Goal: Information Seeking & Learning: Learn about a topic

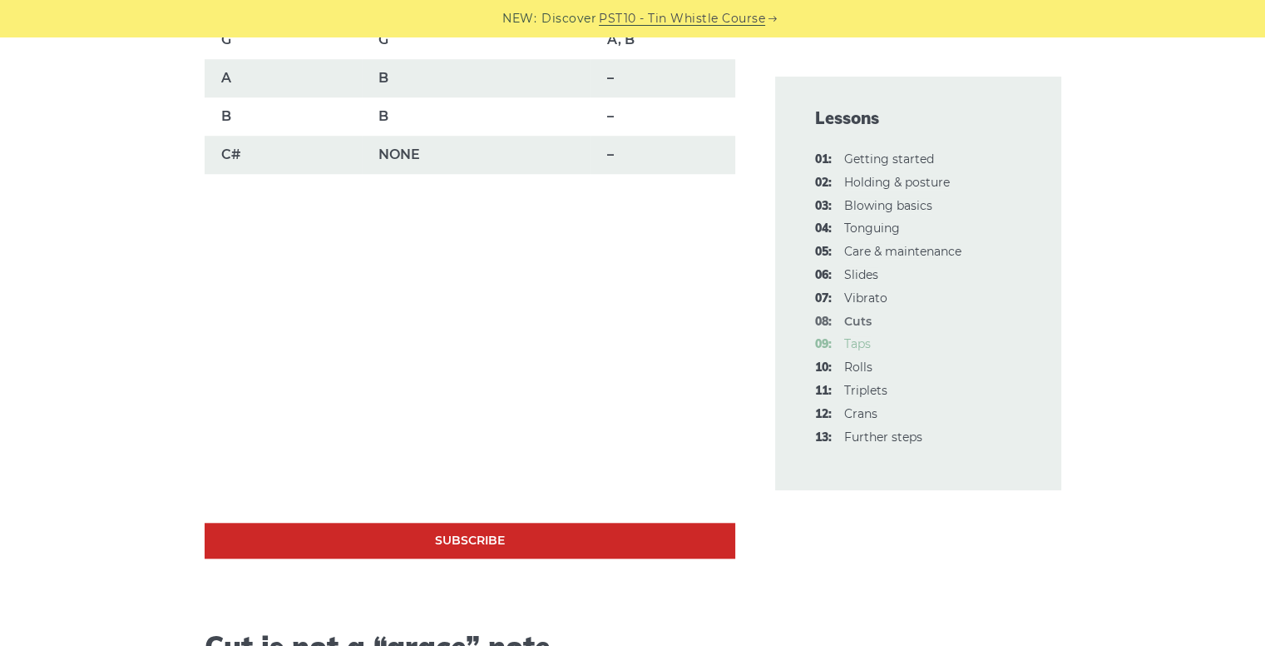
click at [854, 343] on link "09: Taps" at bounding box center [857, 343] width 27 height 15
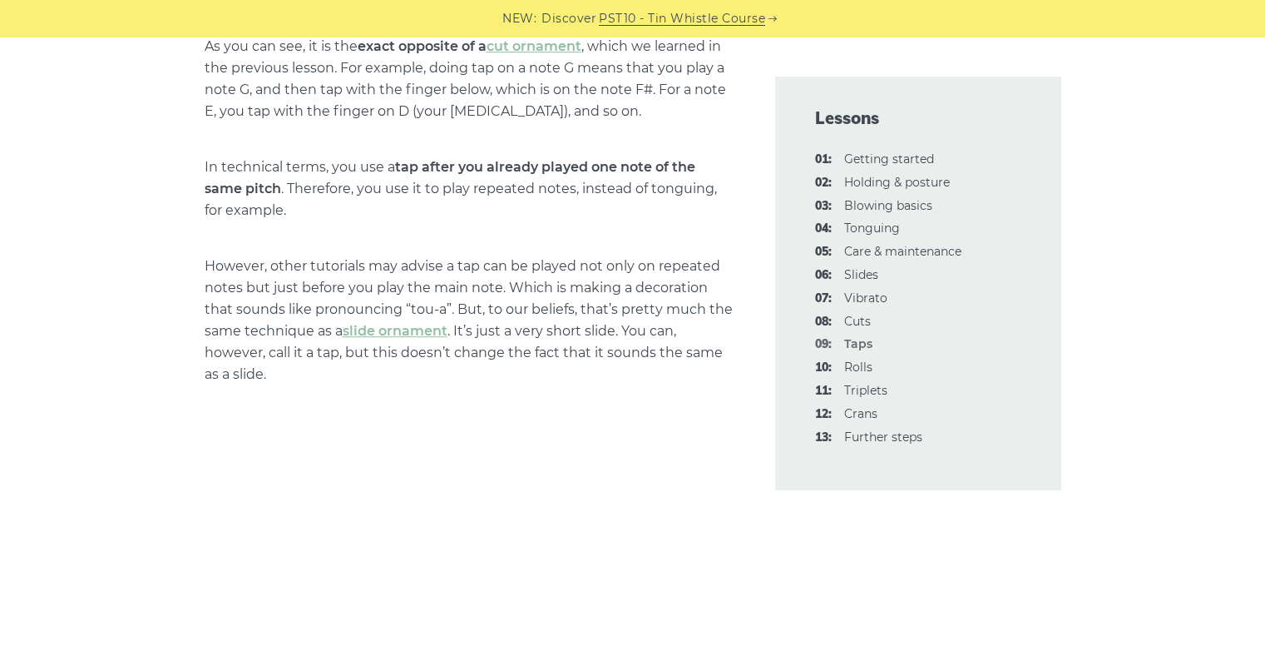
scroll to position [878, 0]
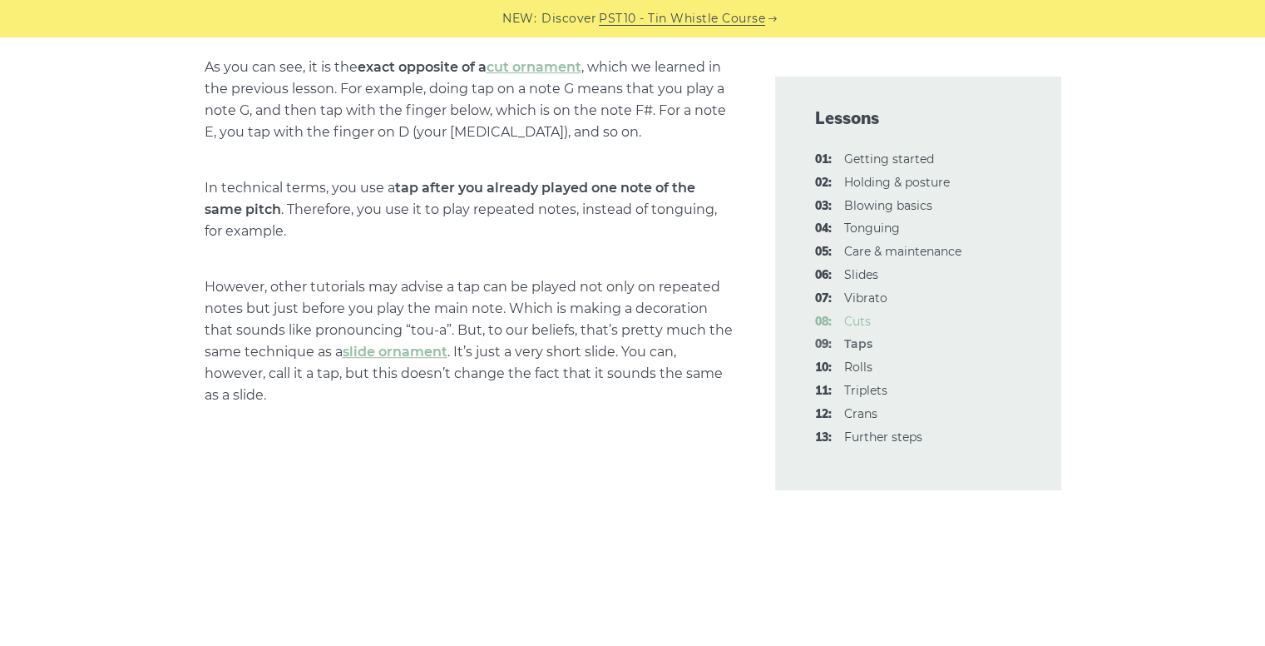
click at [859, 319] on link "08: Cuts" at bounding box center [857, 321] width 27 height 15
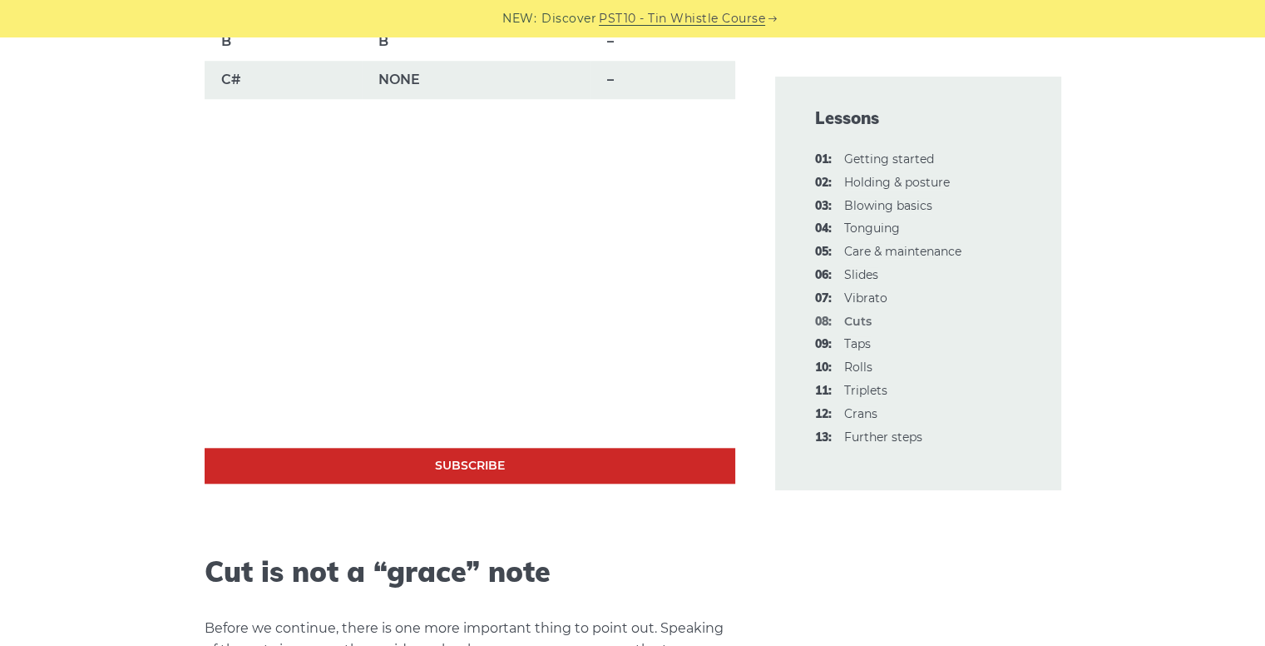
scroll to position [1547, 0]
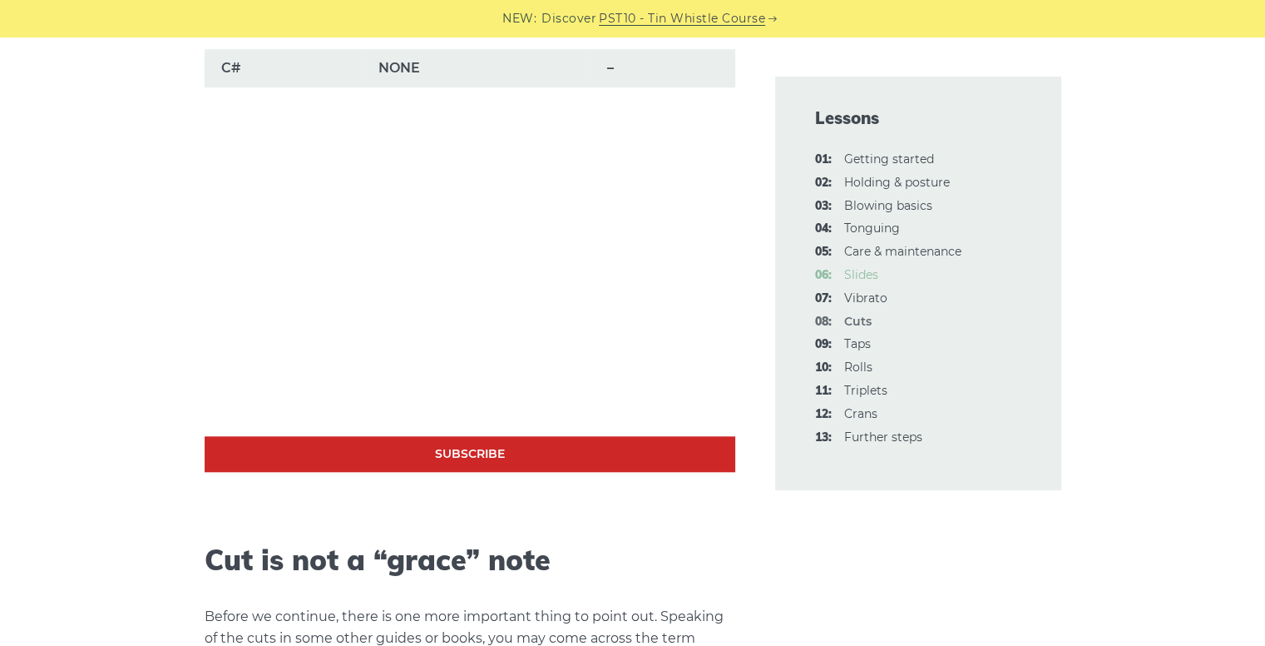
click at [855, 272] on link "06: Slides" at bounding box center [861, 274] width 34 height 15
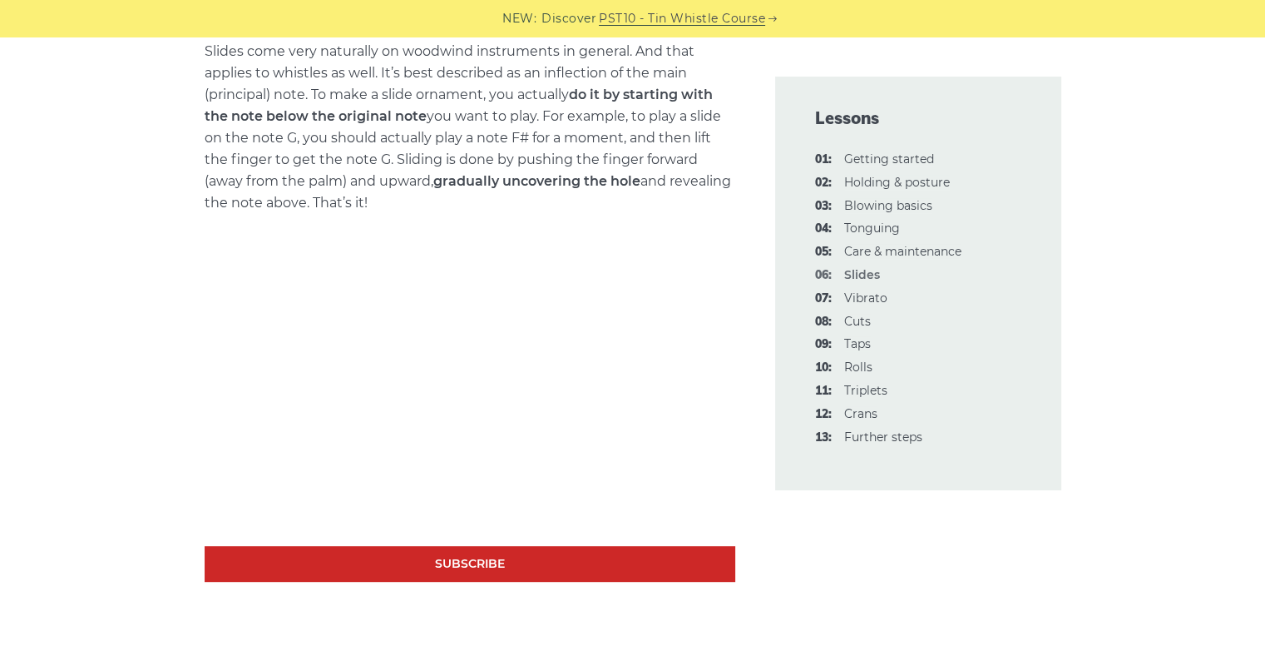
scroll to position [772, 0]
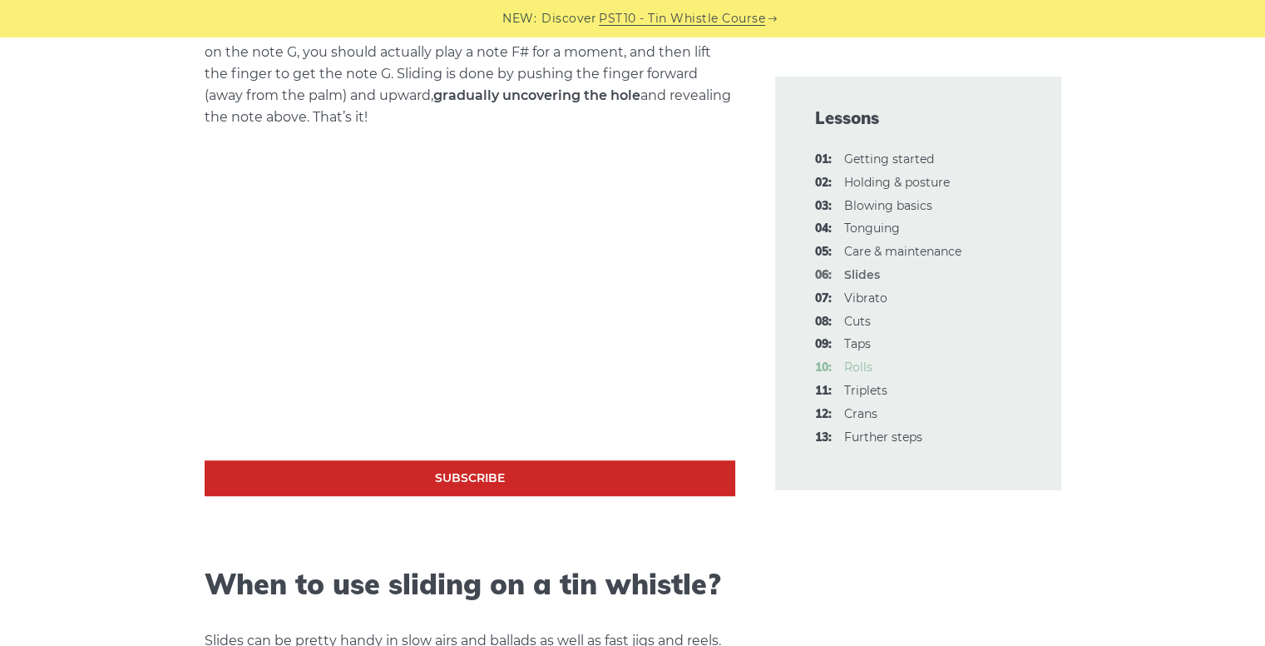
click at [862, 369] on link "10: Rolls" at bounding box center [858, 366] width 28 height 15
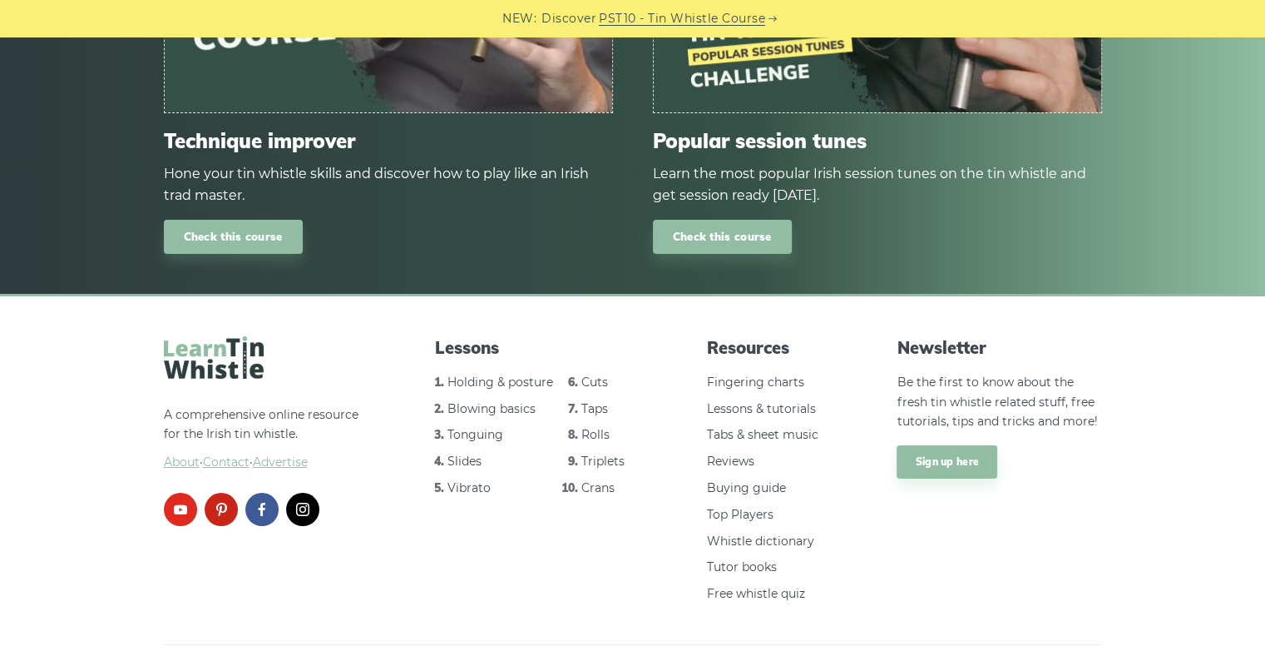
scroll to position [6123, 0]
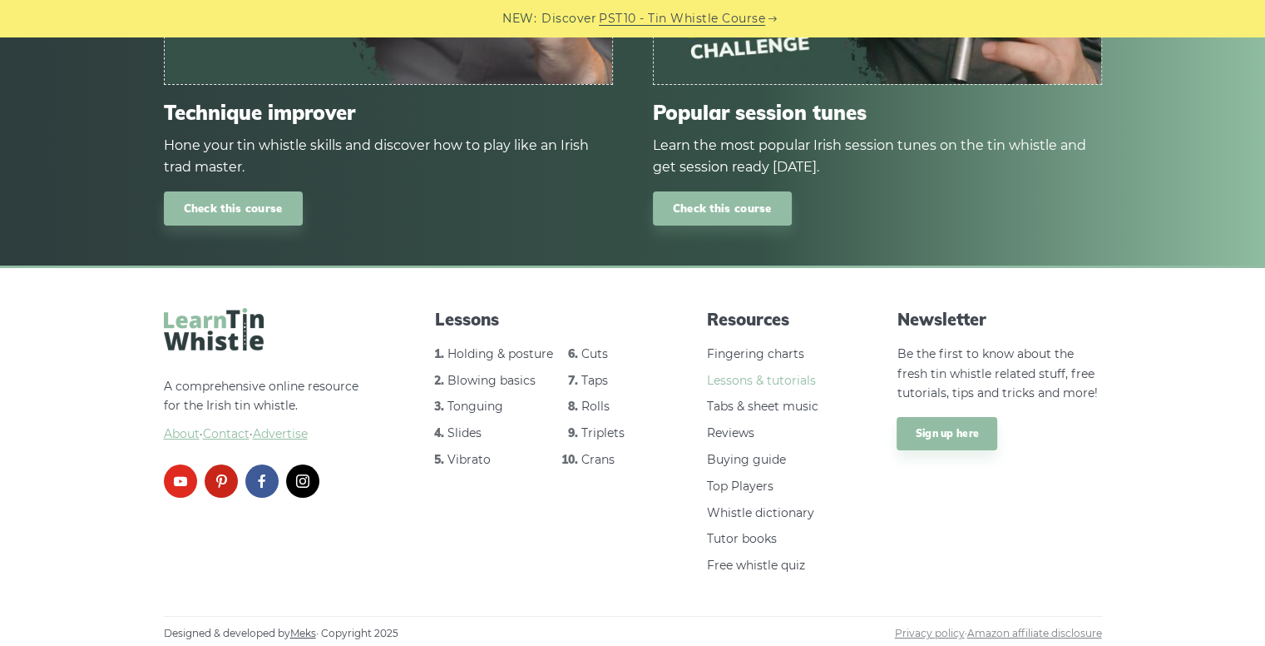
click at [730, 377] on link "Lessons & tutorials" at bounding box center [761, 380] width 109 height 15
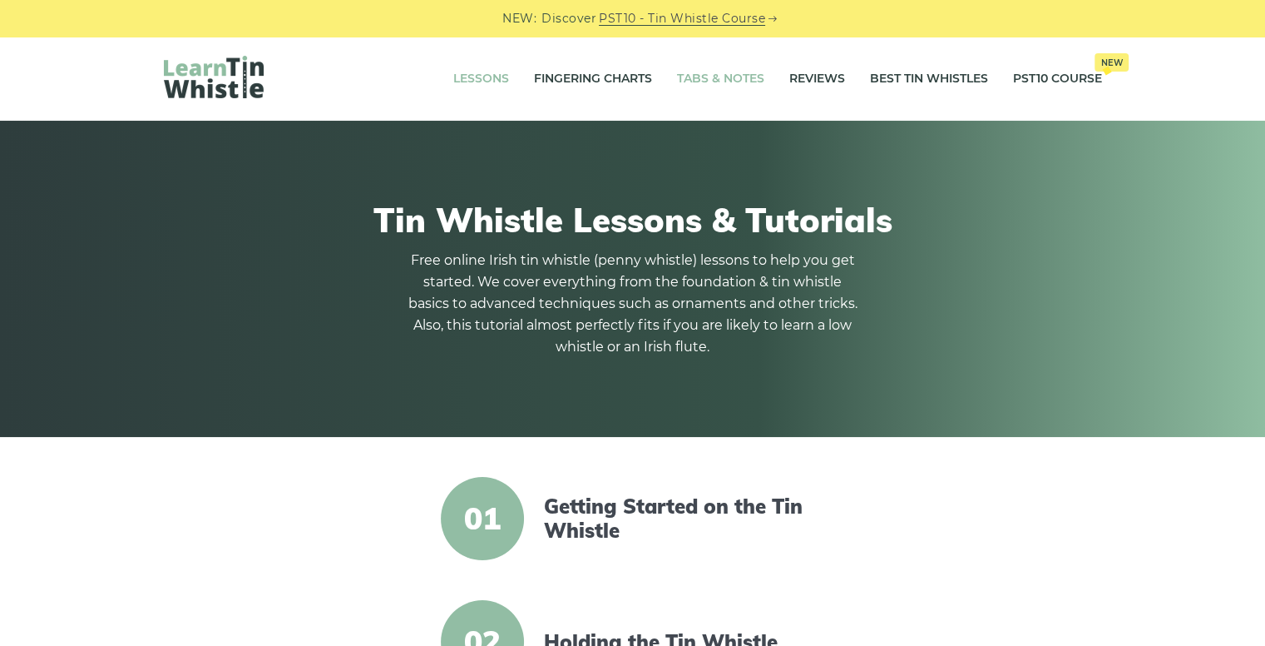
click at [709, 74] on link "Tabs & Notes" at bounding box center [720, 79] width 87 height 42
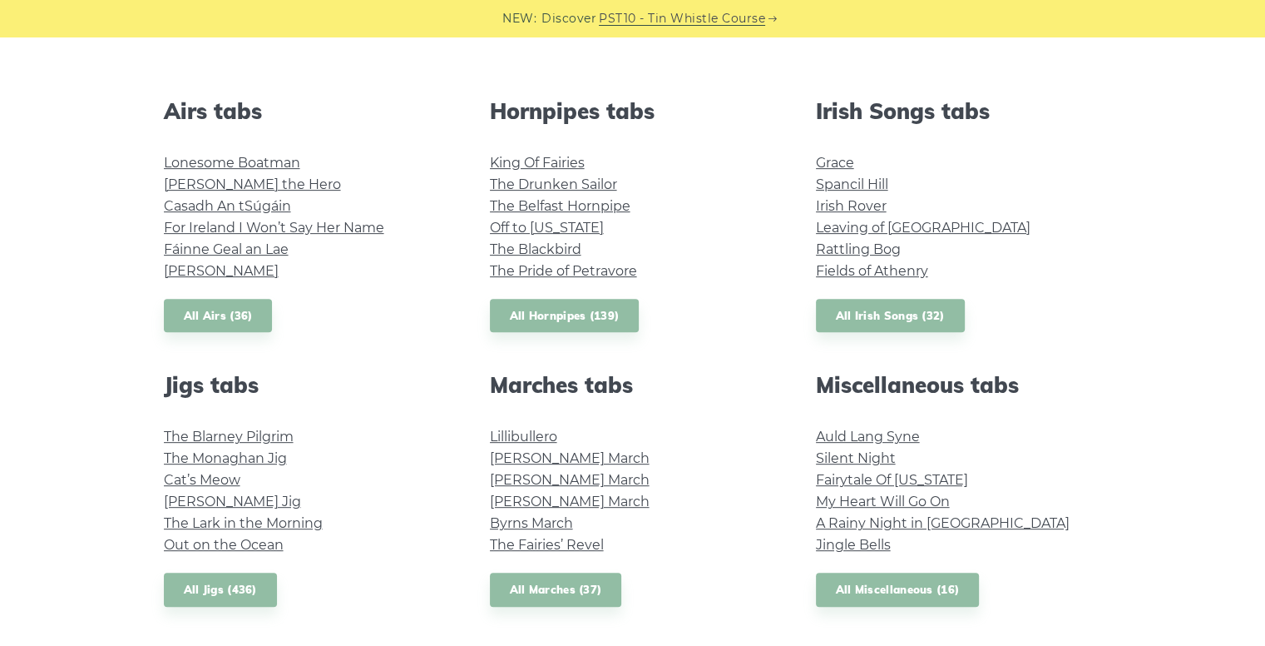
scroll to position [691, 0]
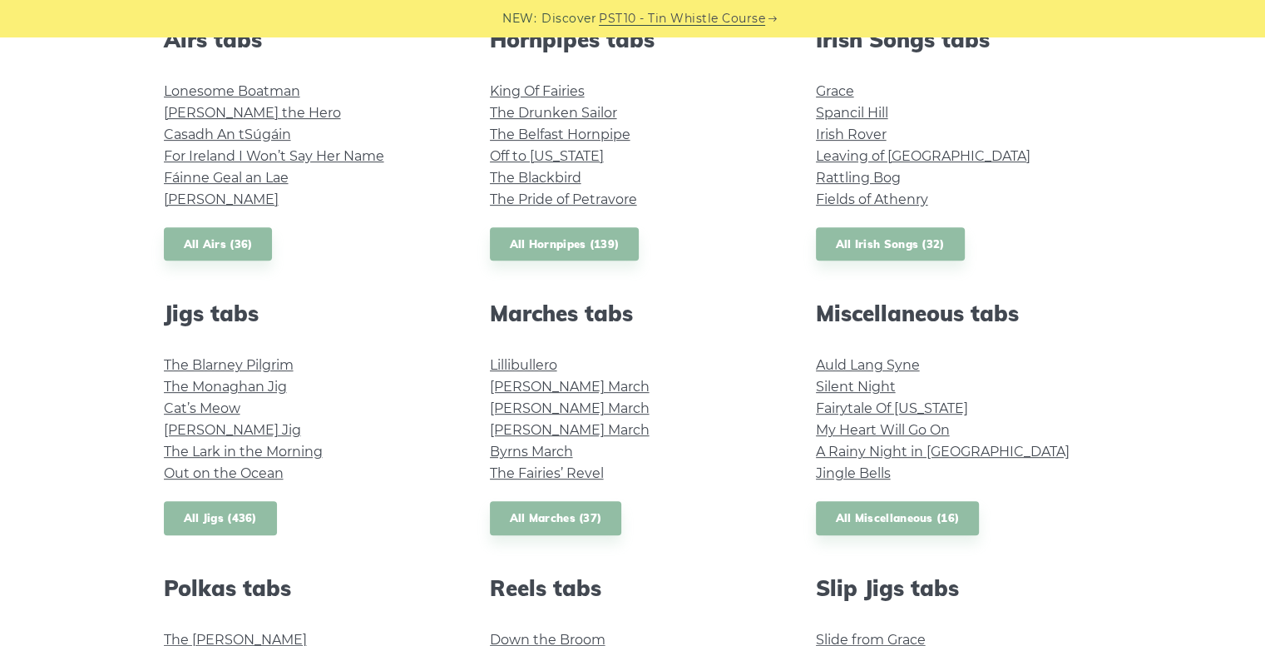
click at [196, 516] on link "All Jigs (436)" at bounding box center [220, 518] width 113 height 34
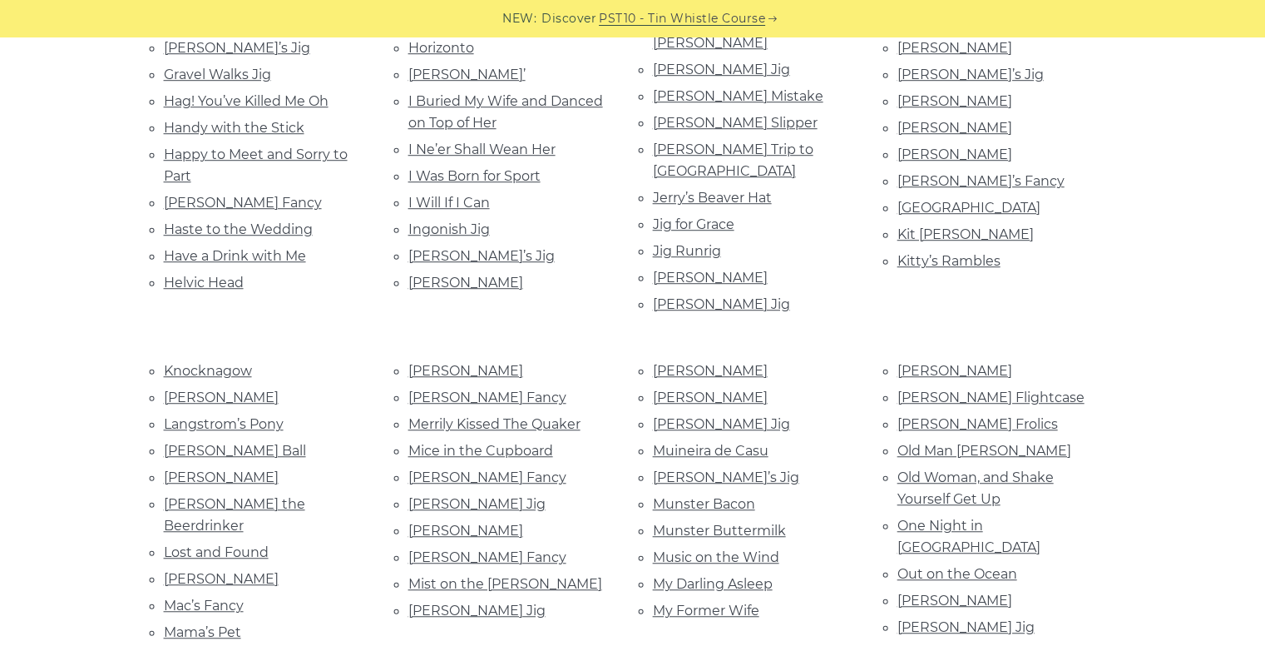
scroll to position [1151, 0]
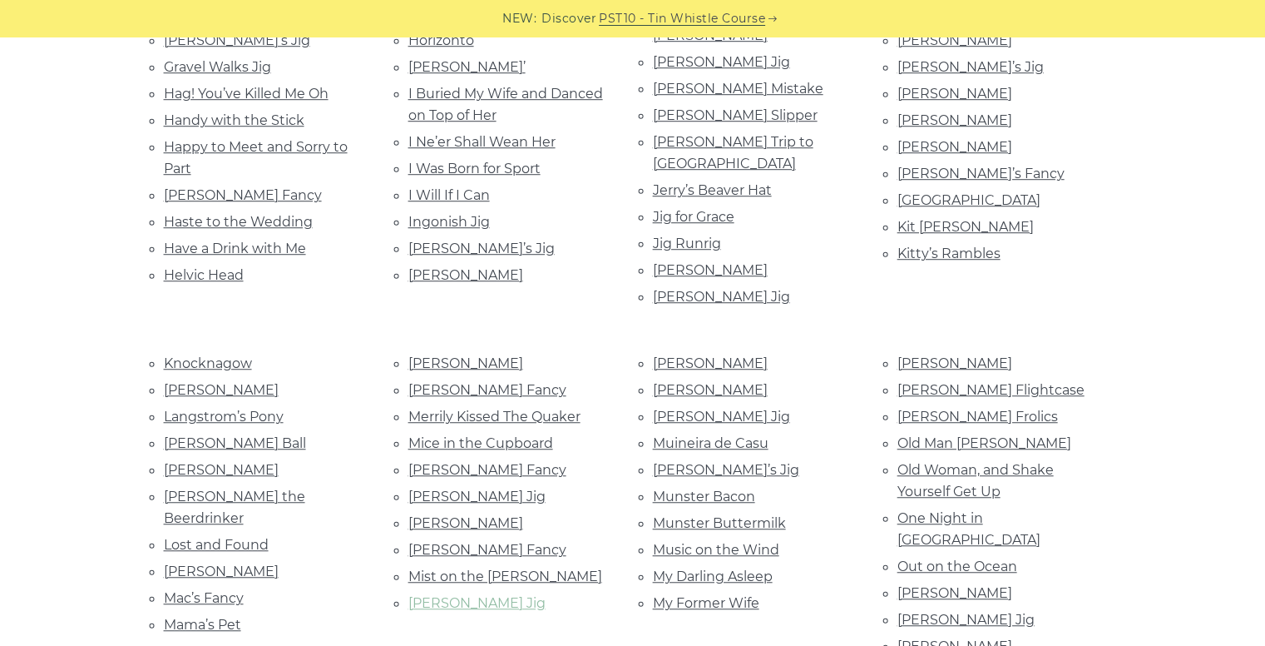
click at [420, 595] on link "[PERSON_NAME] Jig" at bounding box center [476, 603] width 137 height 16
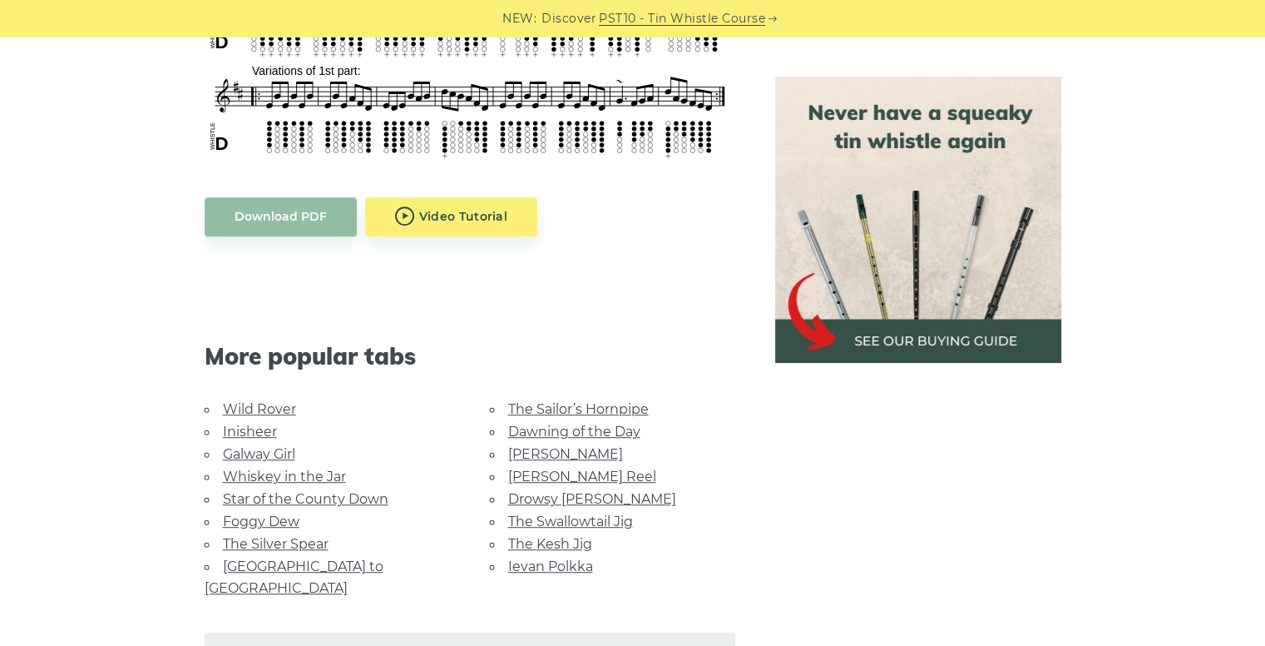
scroll to position [844, 0]
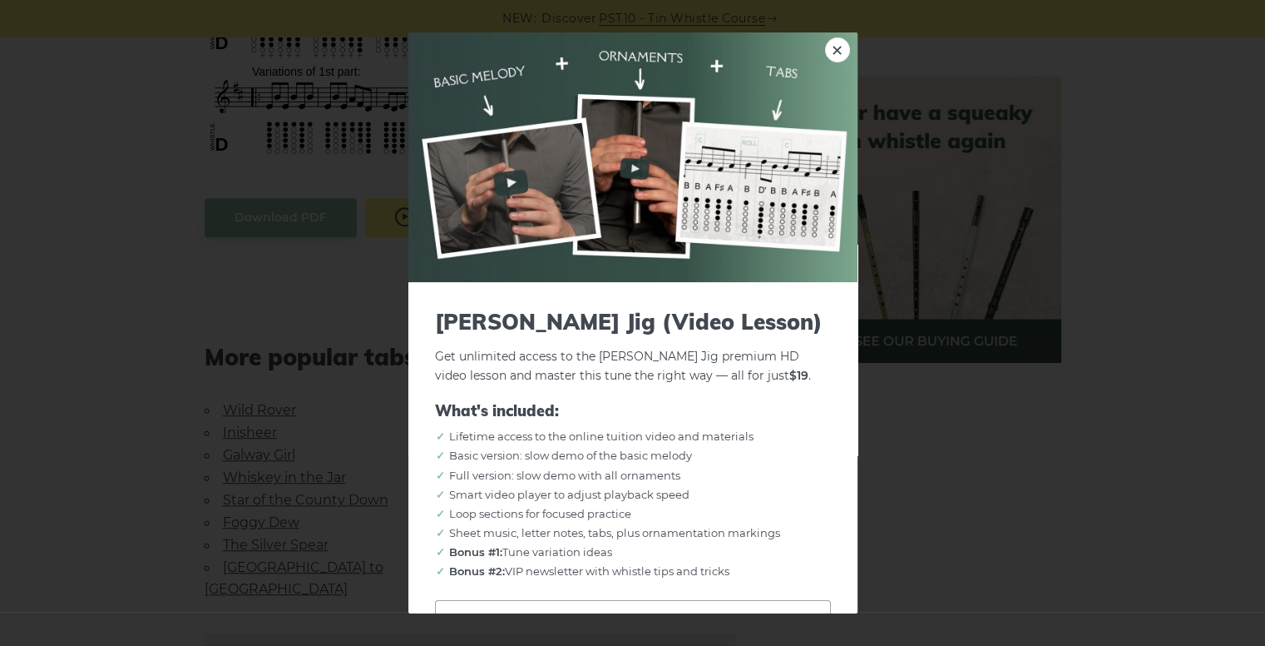
click at [414, 220] on body "NEW: Discover PST10 - Tin Whistle Course Lessons Fingering Charts Tabs & Notes …" at bounding box center [632, 457] width 1265 height 2602
click at [829, 51] on link "×" at bounding box center [837, 49] width 25 height 25
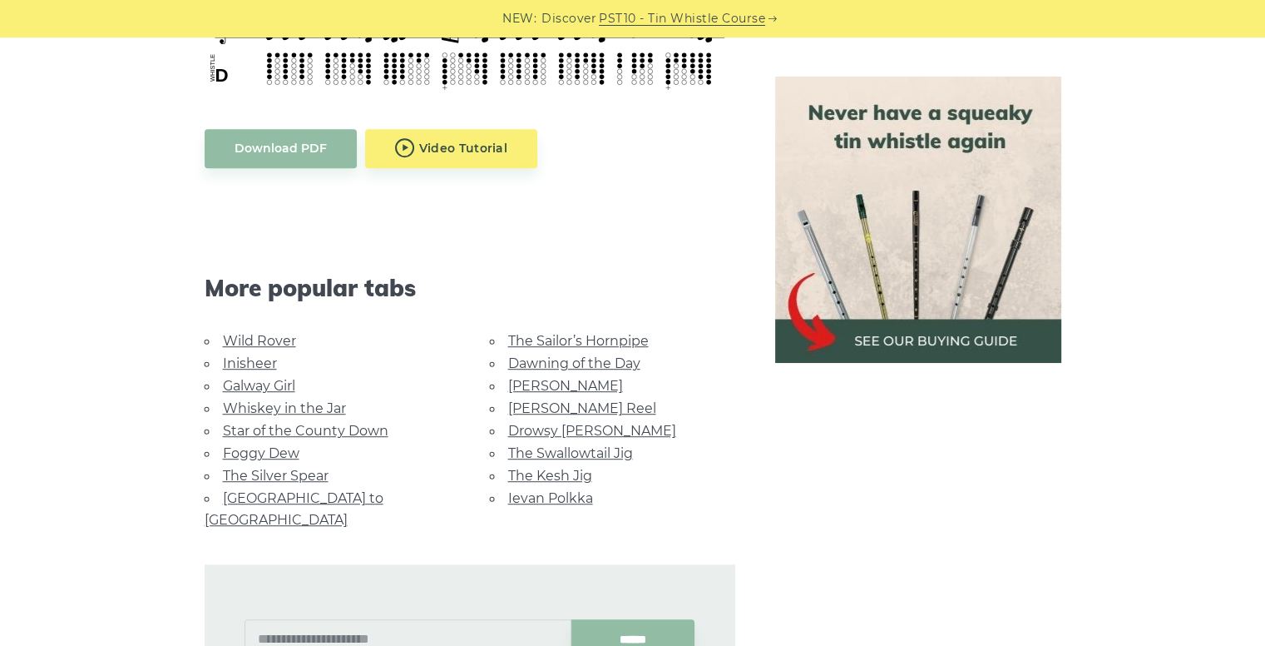
scroll to position [918, 0]
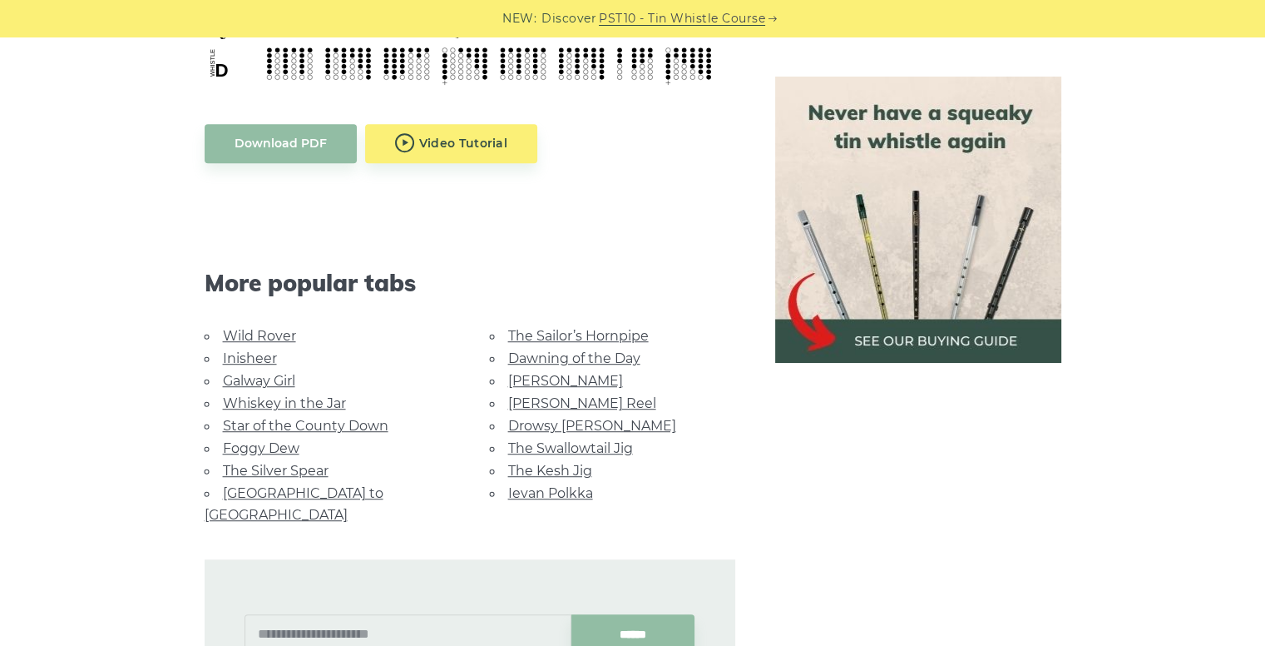
click at [242, 330] on link "Wild Rover" at bounding box center [259, 336] width 73 height 16
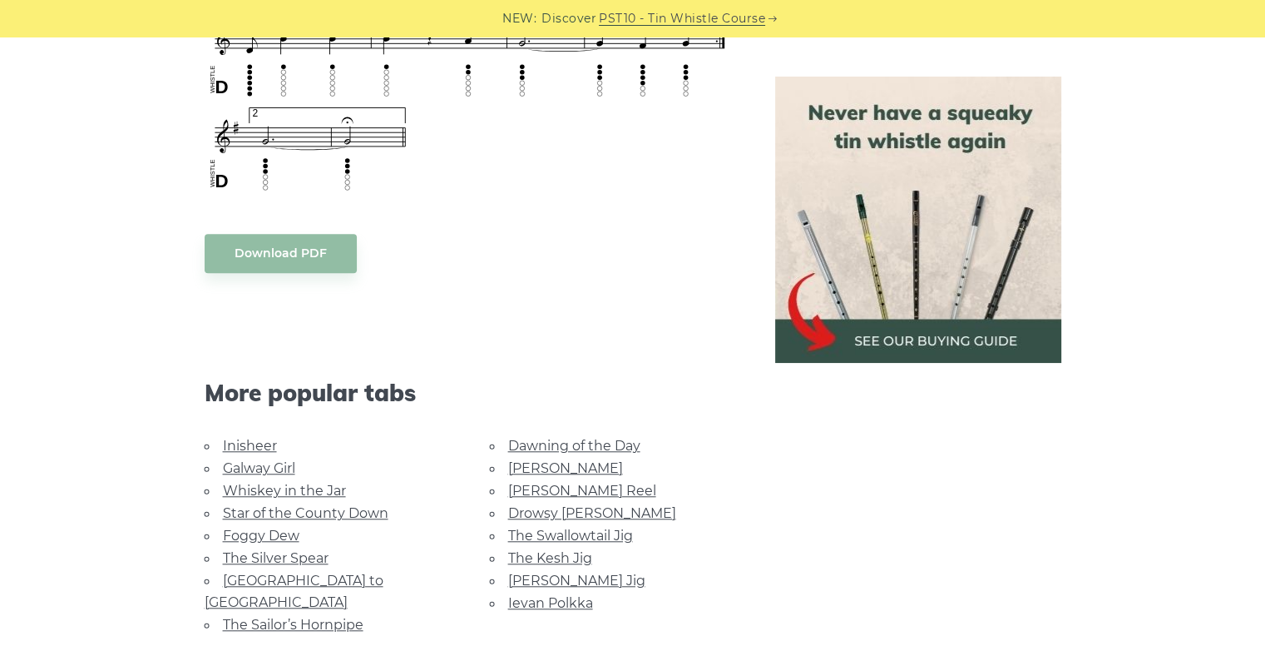
scroll to position [1448, 0]
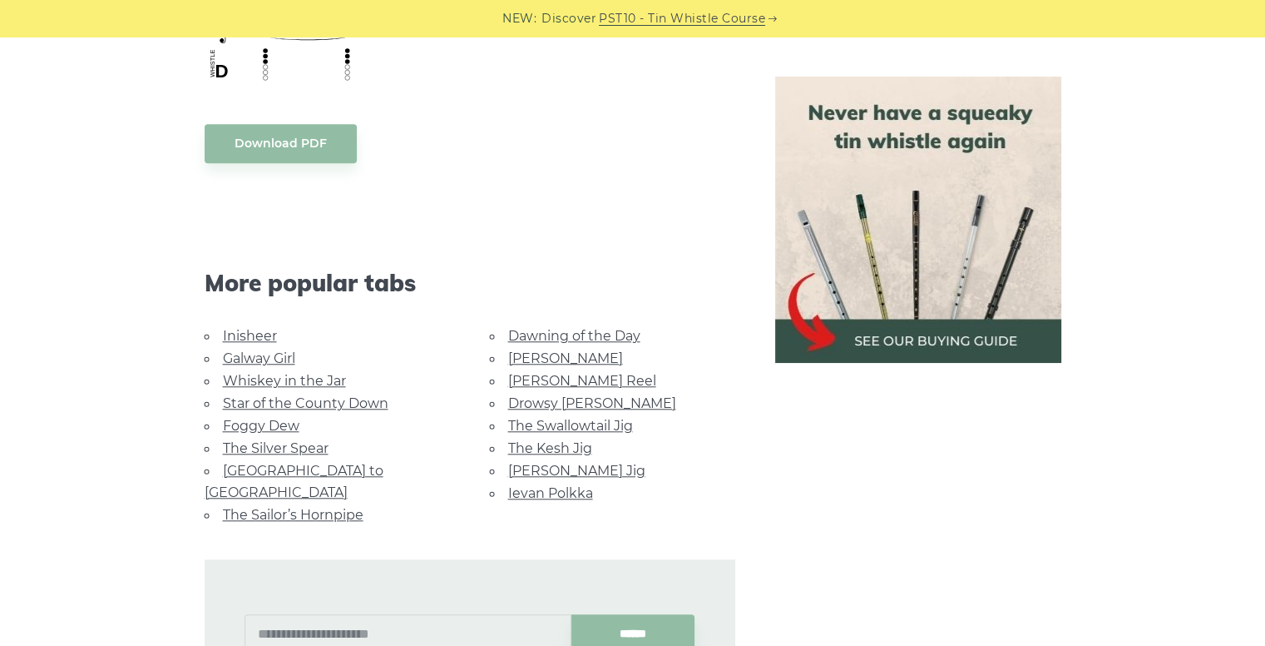
click at [233, 351] on link "Galway Girl" at bounding box center [259, 358] width 72 height 16
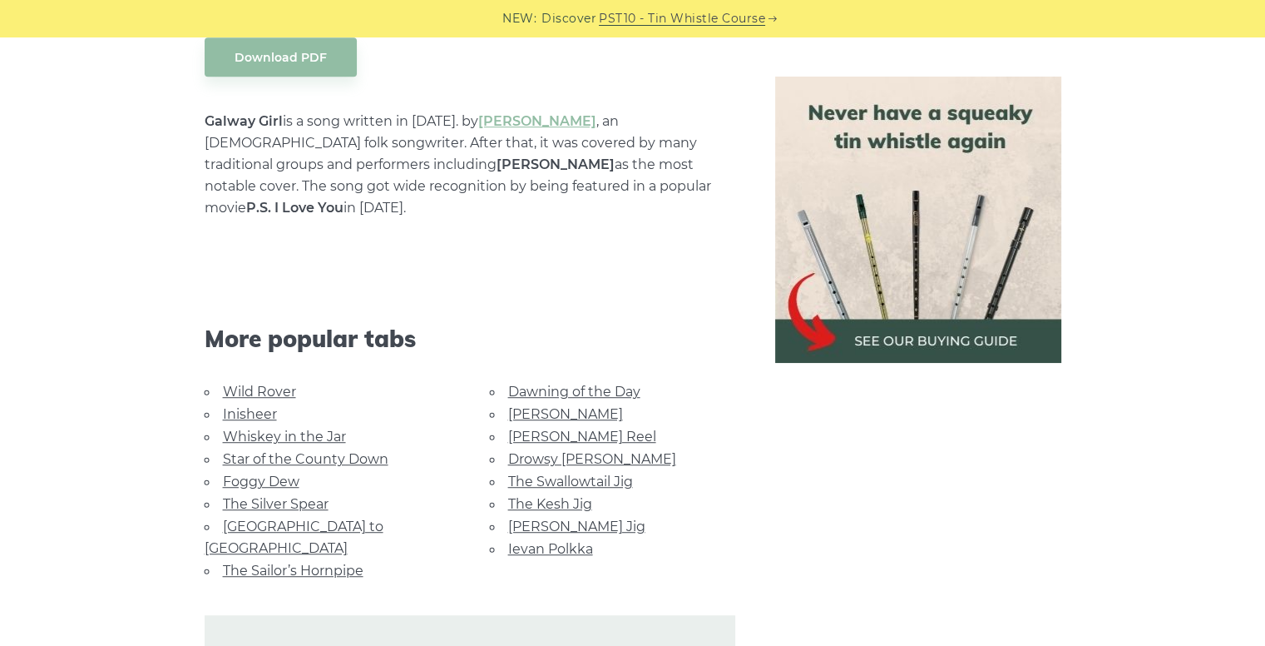
scroll to position [1149, 0]
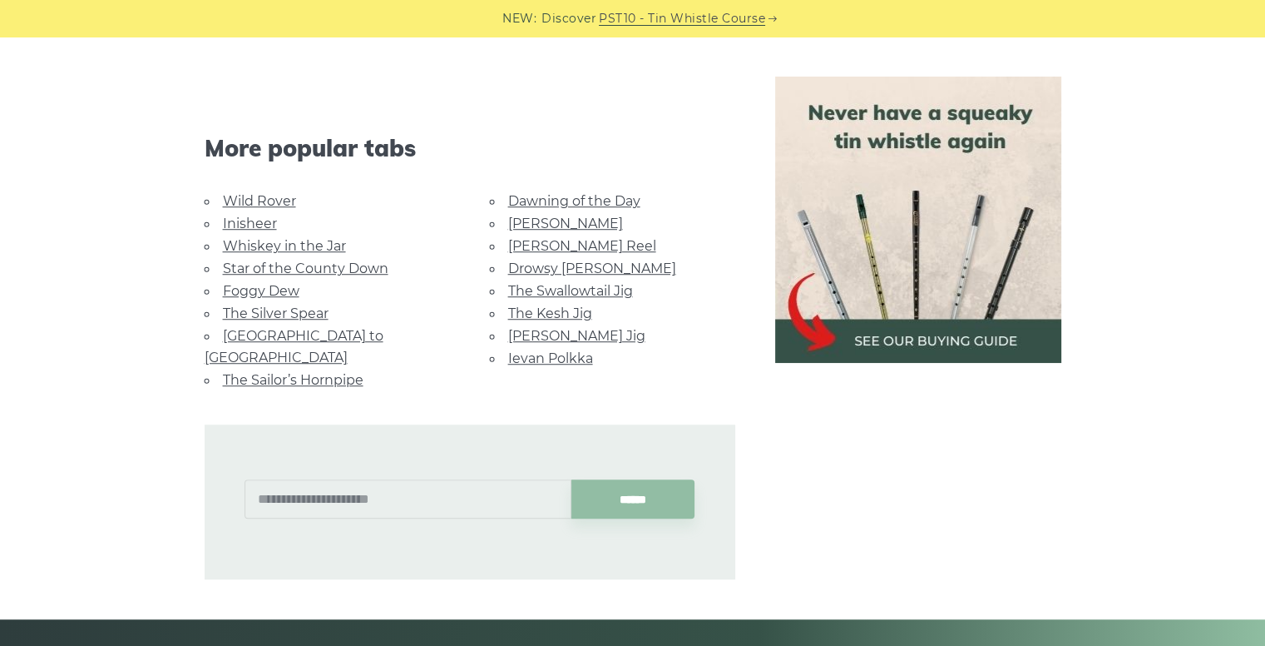
click at [267, 372] on link "The Sailor’s Hornpipe" at bounding box center [293, 380] width 141 height 16
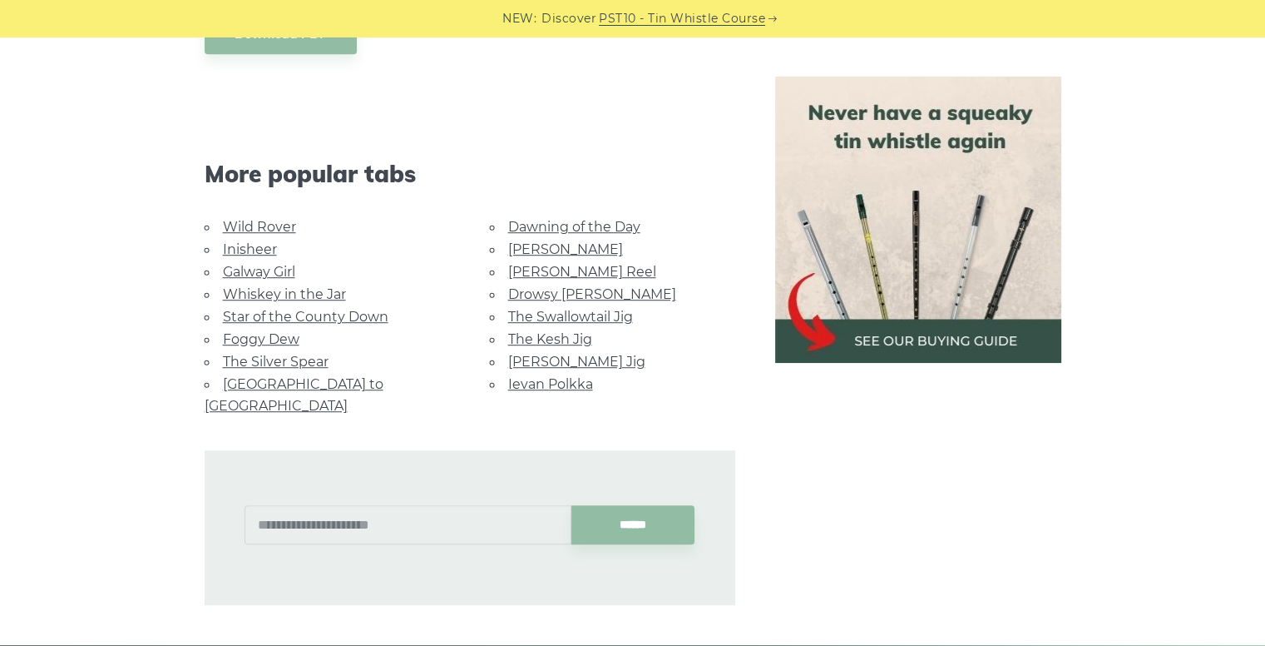
scroll to position [1040, 0]
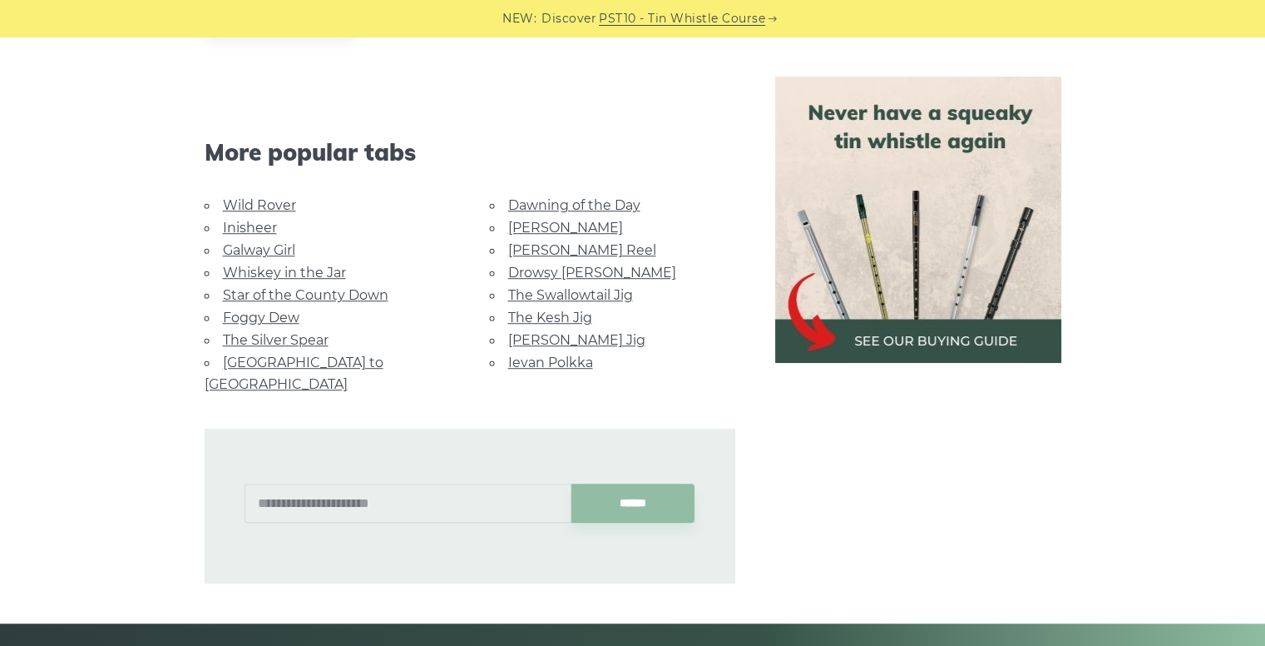
click at [517, 245] on link "[PERSON_NAME] Reel" at bounding box center [582, 250] width 148 height 16
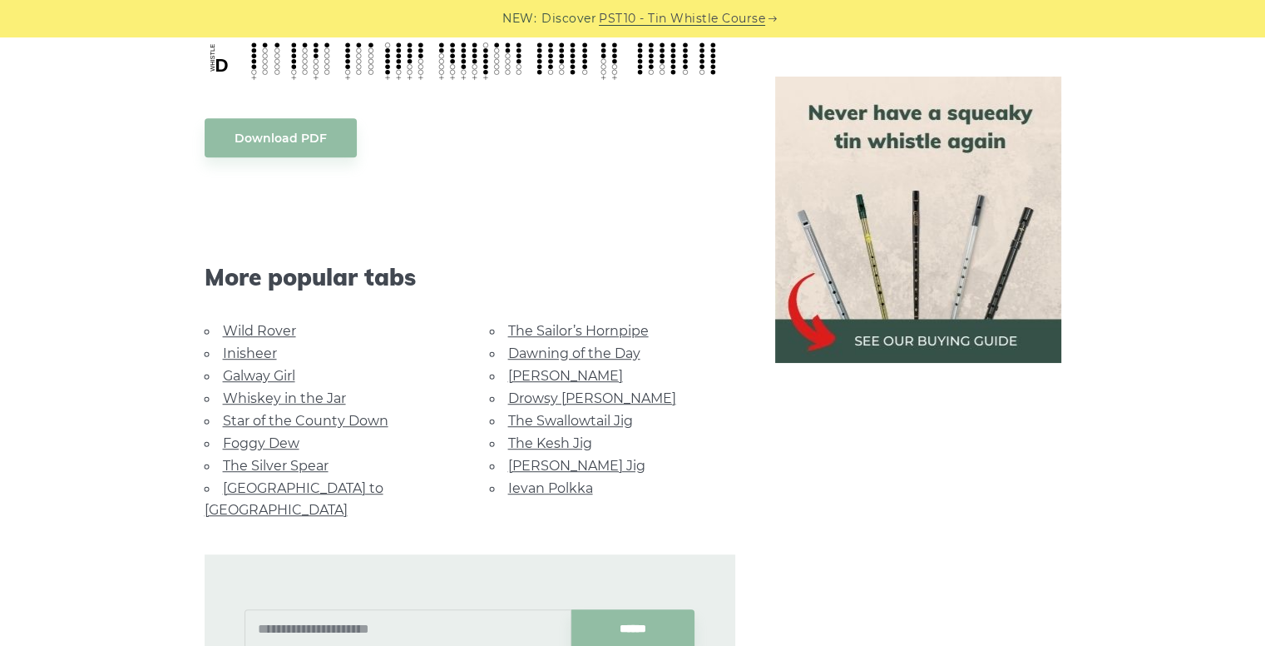
scroll to position [928, 0]
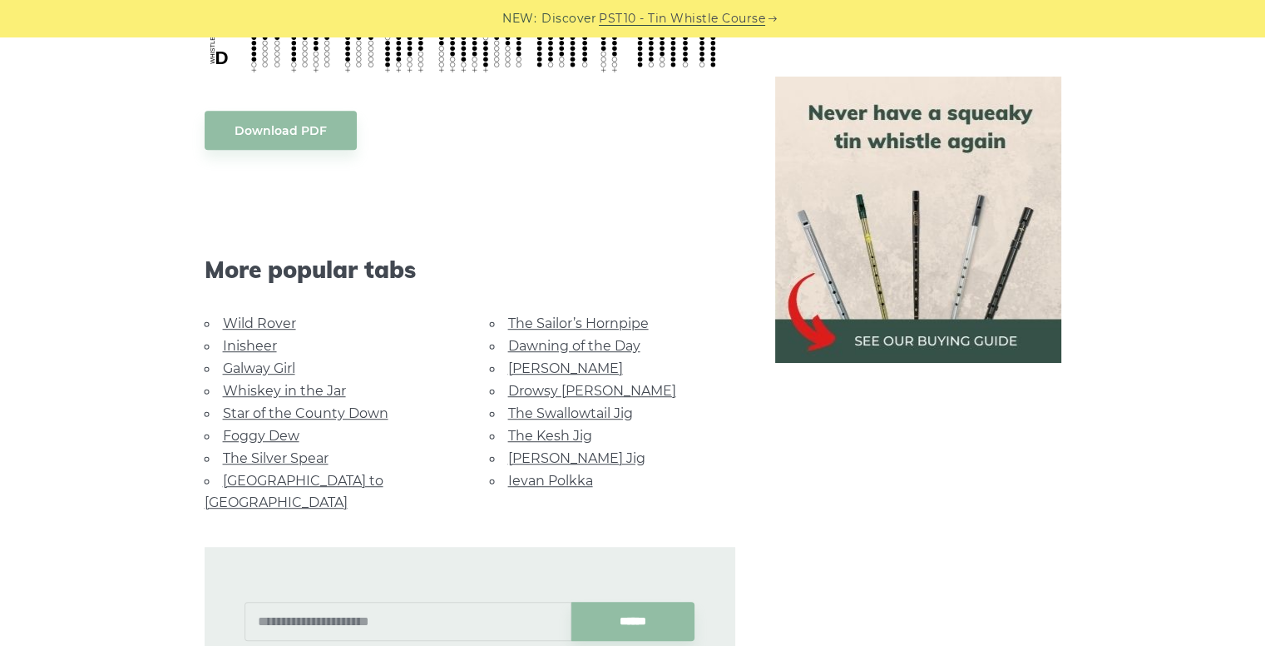
click at [251, 387] on link "Whiskey in the Jar" at bounding box center [284, 391] width 123 height 16
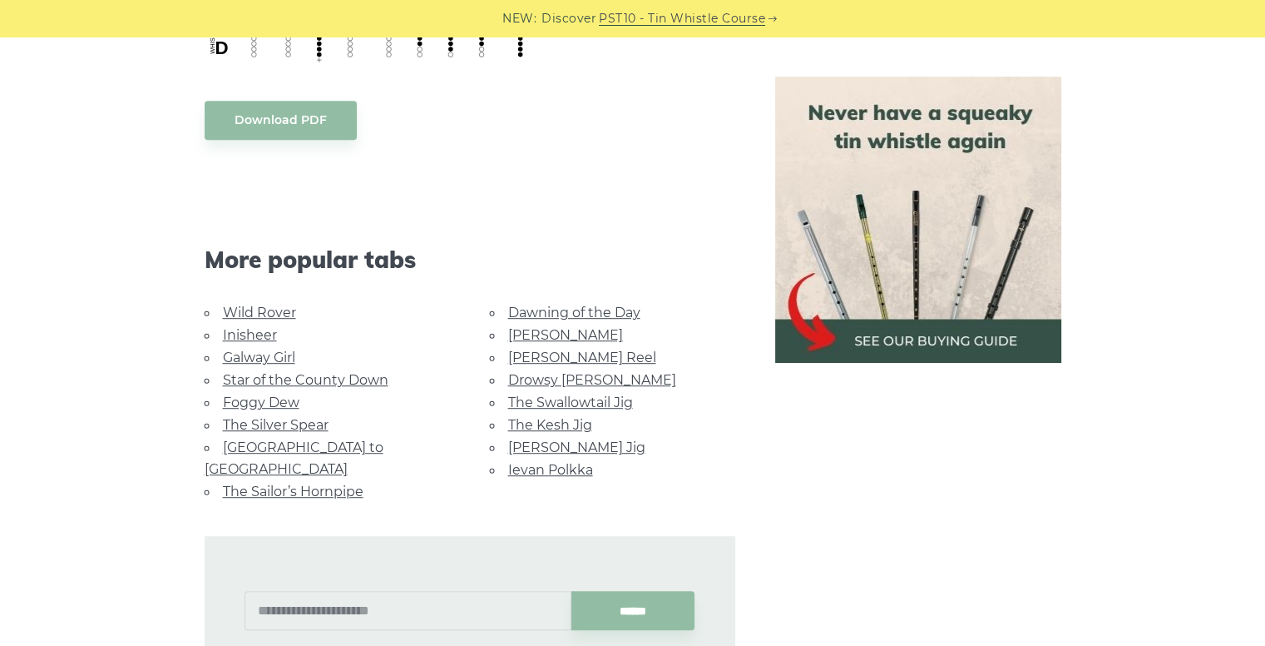
scroll to position [918, 0]
